Goal: Navigation & Orientation: Find specific page/section

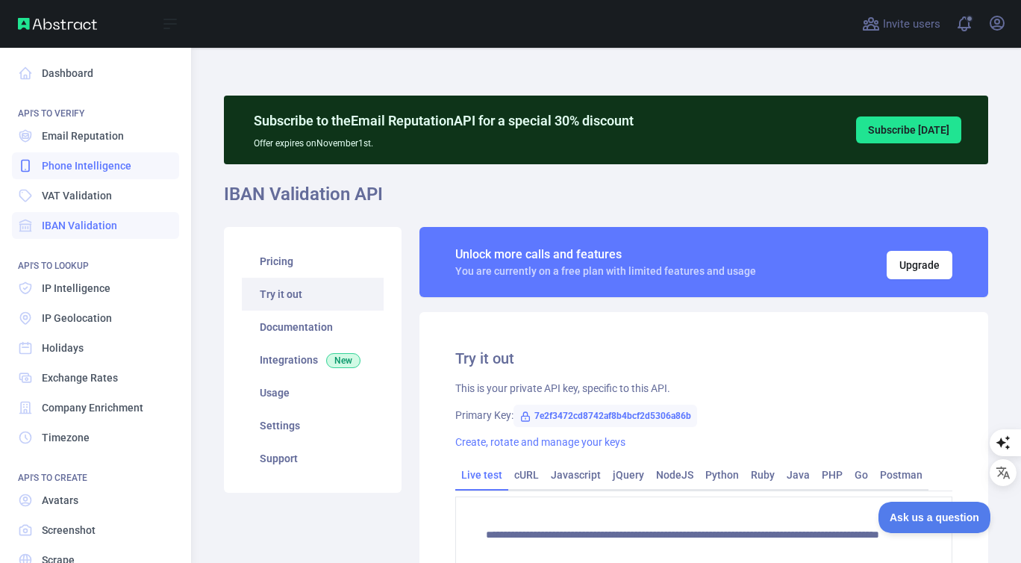
click at [51, 155] on link "Phone Intelligence" at bounding box center [95, 165] width 167 height 27
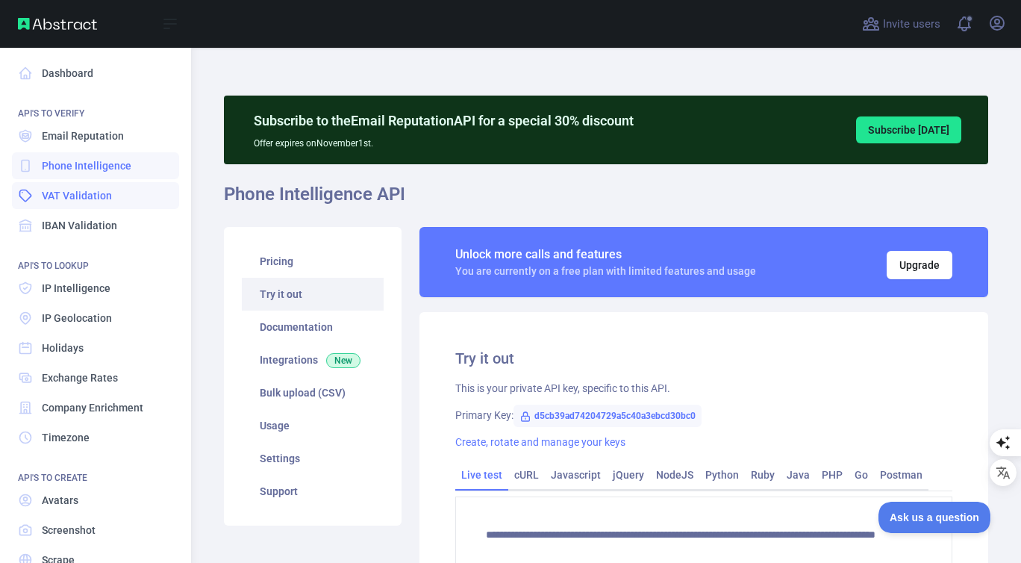
click at [61, 189] on span "VAT Validation" at bounding box center [77, 195] width 70 height 15
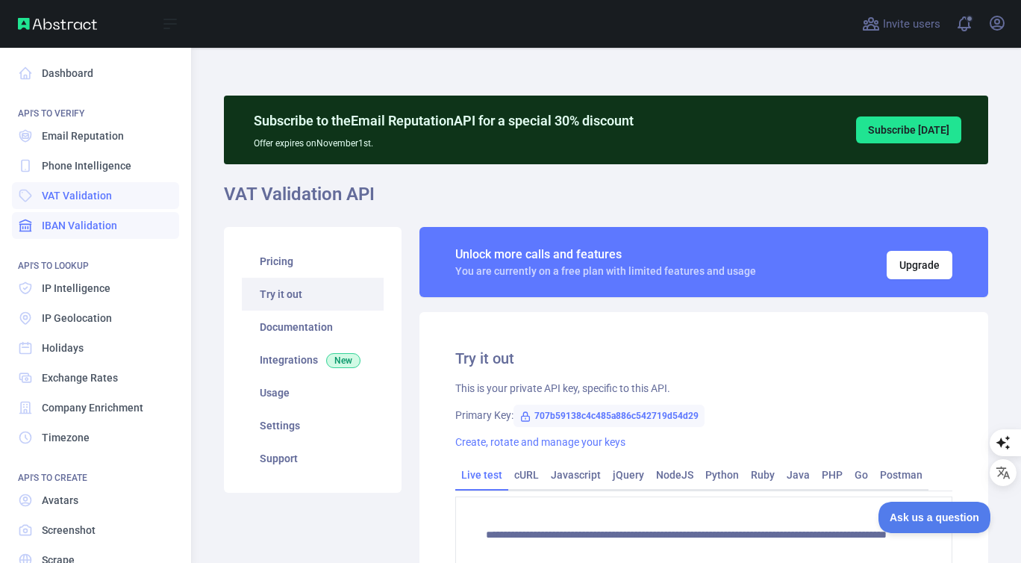
click at [69, 226] on span "IBAN Validation" at bounding box center [79, 225] width 75 height 15
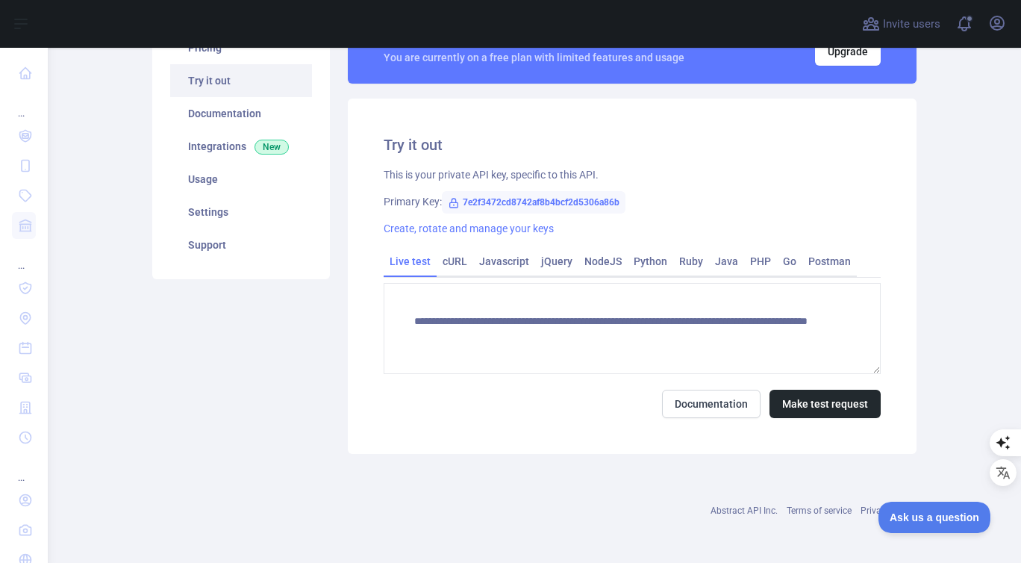
scroll to position [215, 0]
